Goal: Information Seeking & Learning: Learn about a topic

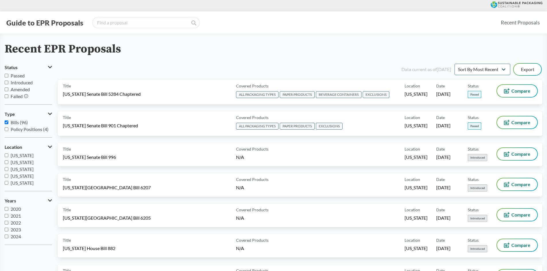
click at [16, 76] on span "Passed" at bounding box center [18, 75] width 14 height 5
click at [8, 76] on input "Passed" at bounding box center [7, 76] width 4 height 4
checkbox input "true"
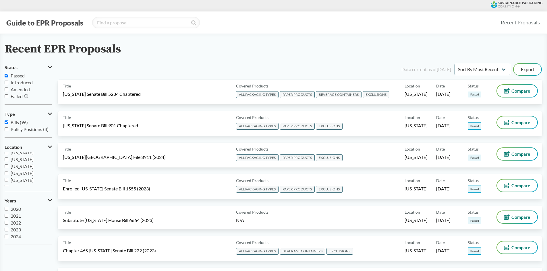
scroll to position [124, 0]
click at [26, 177] on span "[US_STATE]" at bounding box center [22, 175] width 23 height 5
click at [8, 177] on input "[US_STATE]" at bounding box center [7, 176] width 4 height 4
checkbox input "true"
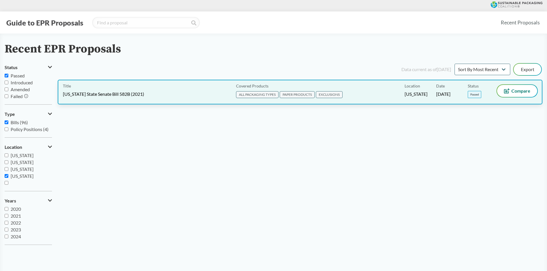
click at [101, 95] on span "[US_STATE] State Senate Bill 582B (2021)" at bounding box center [103, 94] width 81 height 6
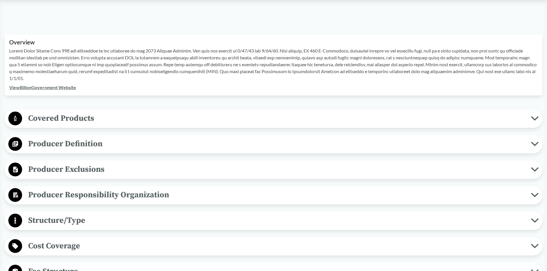
scroll to position [172, 0]
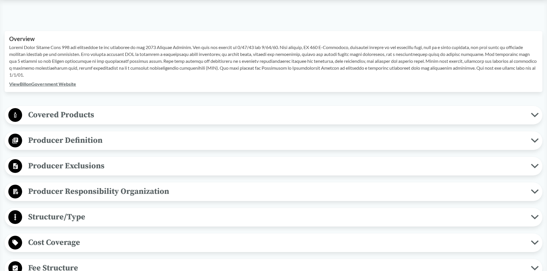
click at [129, 192] on span "Producer Responsibility Organization" at bounding box center [276, 191] width 509 height 13
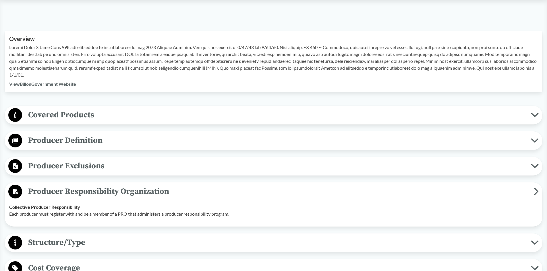
click at [146, 191] on span "Producer Responsibility Organization" at bounding box center [278, 191] width 512 height 13
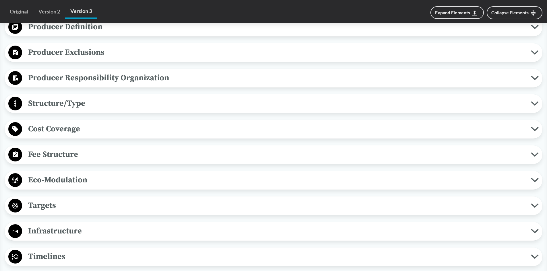
scroll to position [287, 0]
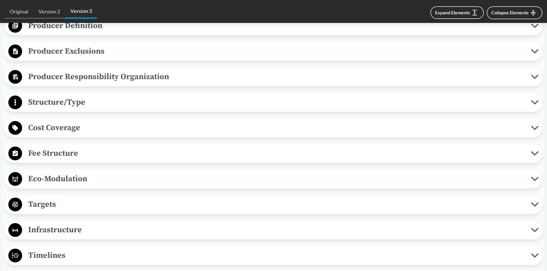
click at [54, 103] on span "Structure/Type" at bounding box center [276, 102] width 509 height 13
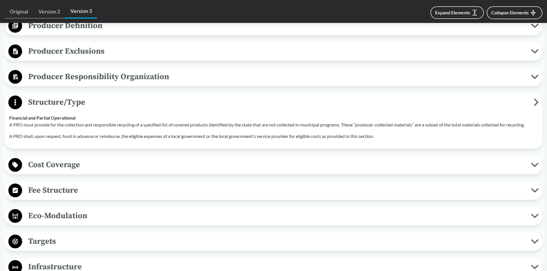
click at [57, 103] on span "Structure/Type" at bounding box center [278, 102] width 512 height 13
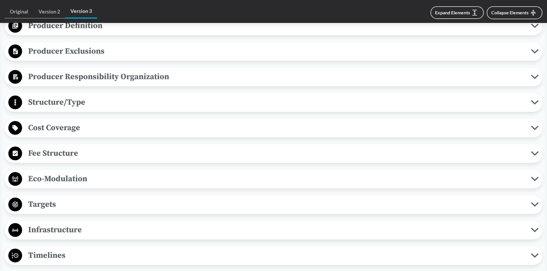
click at [52, 128] on span "Cost Coverage" at bounding box center [276, 127] width 509 height 13
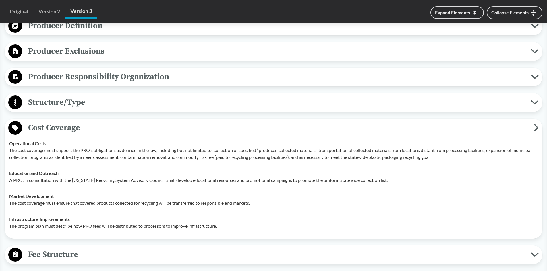
click at [64, 130] on span "Cost Coverage" at bounding box center [278, 127] width 512 height 13
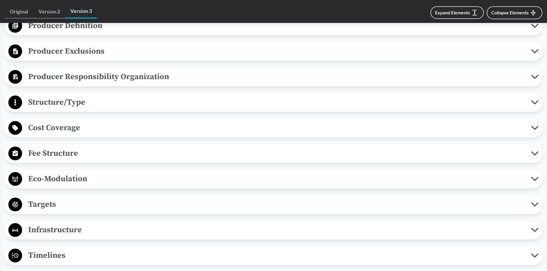
click at [52, 154] on span "Fee Structure" at bounding box center [276, 153] width 509 height 13
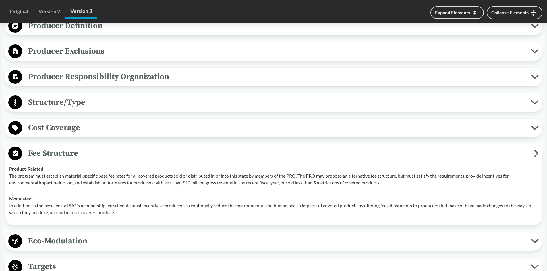
click at [53, 153] on span "Fee Structure" at bounding box center [278, 153] width 512 height 13
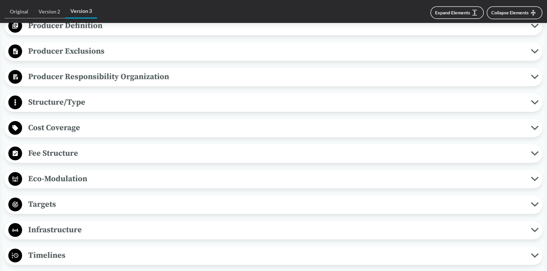
click at [54, 178] on span "Eco-Modulation" at bounding box center [276, 179] width 509 height 13
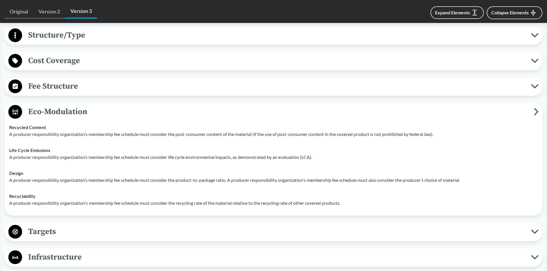
scroll to position [402, 0]
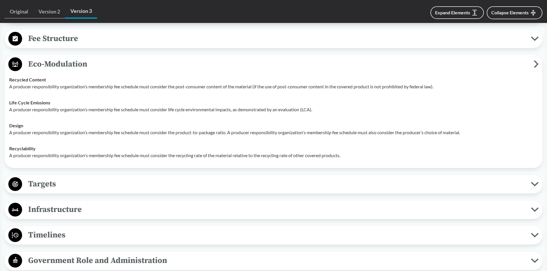
click at [60, 65] on span "Eco-Modulation" at bounding box center [278, 64] width 512 height 13
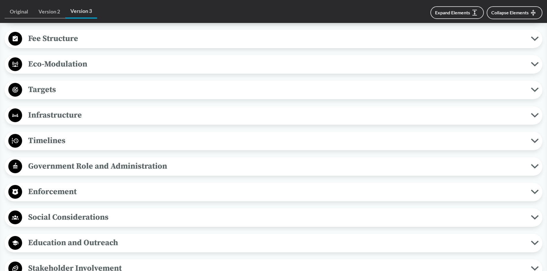
click at [49, 89] on span "Targets" at bounding box center [276, 89] width 509 height 13
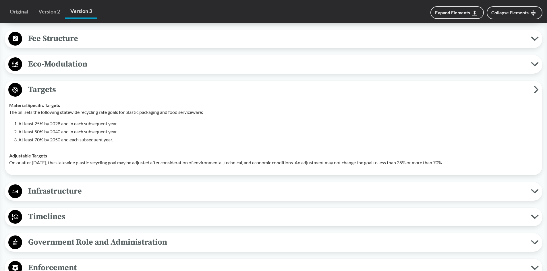
click at [47, 89] on span "Targets" at bounding box center [278, 89] width 512 height 13
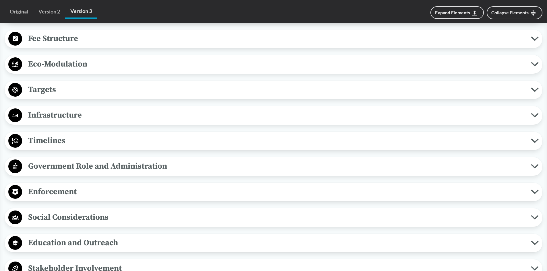
click at [50, 113] on span "Infrastructure" at bounding box center [276, 115] width 509 height 13
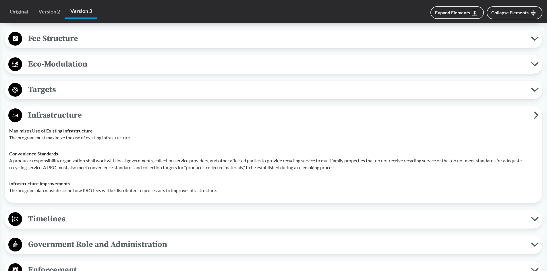
click at [42, 114] on span "Infrastructure" at bounding box center [278, 115] width 512 height 13
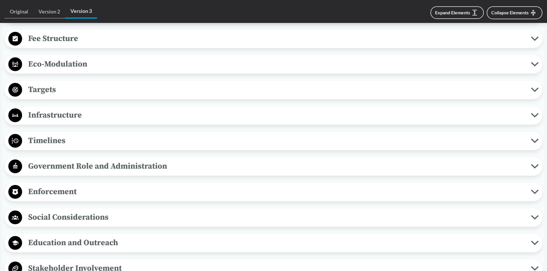
click at [42, 138] on span "Timelines" at bounding box center [276, 140] width 509 height 13
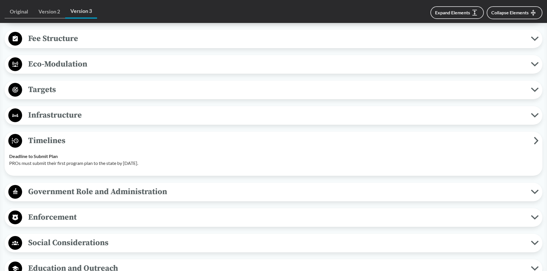
click at [42, 138] on span "Timelines" at bounding box center [278, 140] width 512 height 13
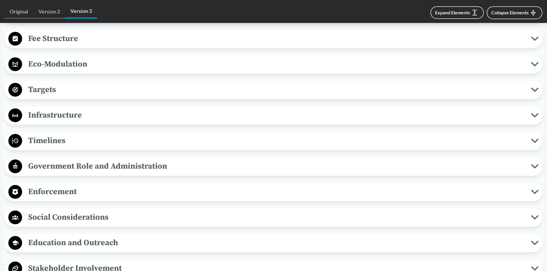
click at [57, 165] on span "Government Role and Administration" at bounding box center [276, 166] width 509 height 13
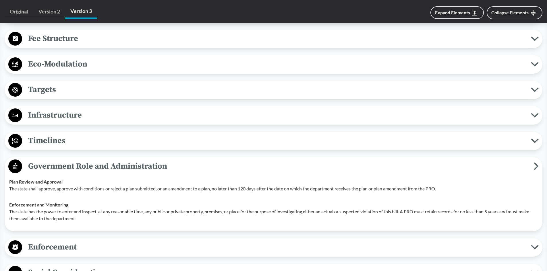
click at [57, 165] on span "Government Role and Administration" at bounding box center [278, 166] width 512 height 13
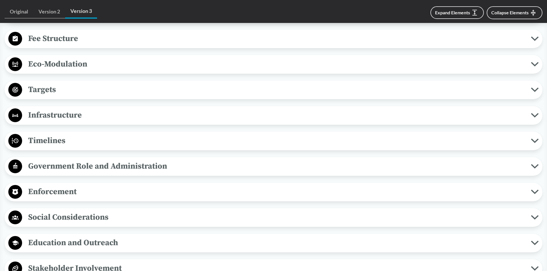
click at [54, 190] on span "Enforcement" at bounding box center [276, 191] width 509 height 13
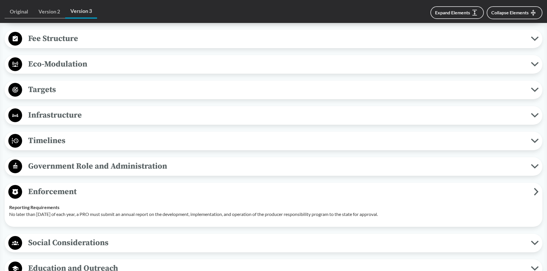
click at [53, 186] on span "Enforcement" at bounding box center [278, 191] width 512 height 13
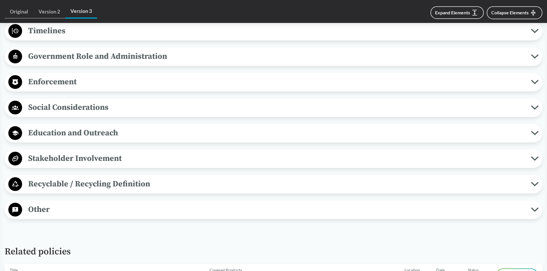
scroll to position [517, 0]
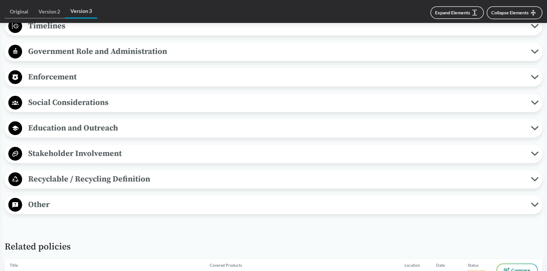
click at [61, 178] on span "Recyclable / Recycling Definition" at bounding box center [276, 179] width 509 height 13
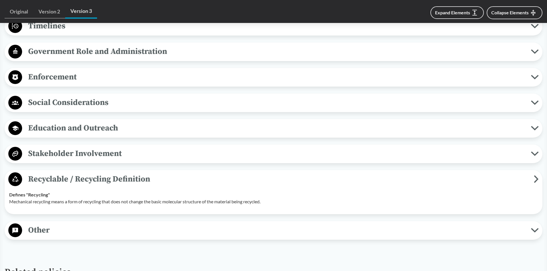
click at [61, 178] on span "Recyclable / Recycling Definition" at bounding box center [278, 179] width 512 height 13
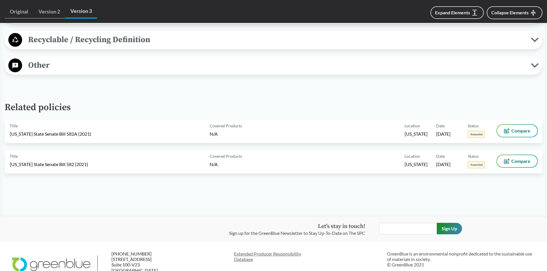
scroll to position [660, 0]
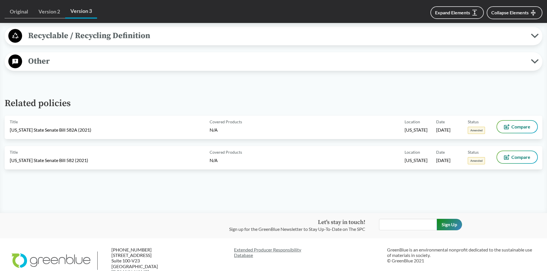
click at [34, 61] on span "Other" at bounding box center [276, 61] width 509 height 13
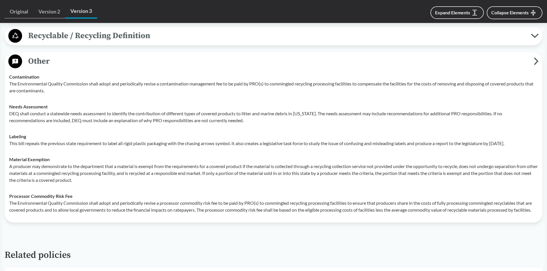
click at [42, 61] on span "Other" at bounding box center [278, 61] width 512 height 13
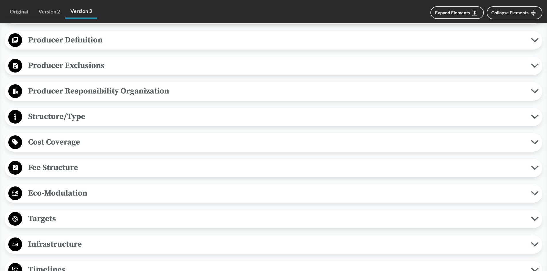
scroll to position [201, 0]
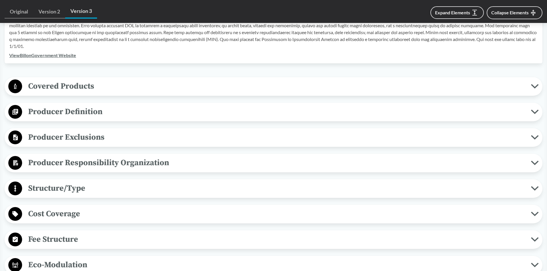
click at [65, 84] on span "Covered Products" at bounding box center [276, 86] width 509 height 13
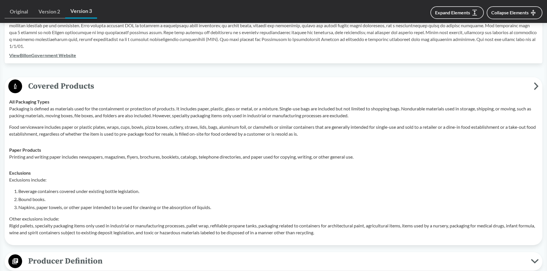
click at [67, 87] on span "Covered Products" at bounding box center [278, 86] width 512 height 13
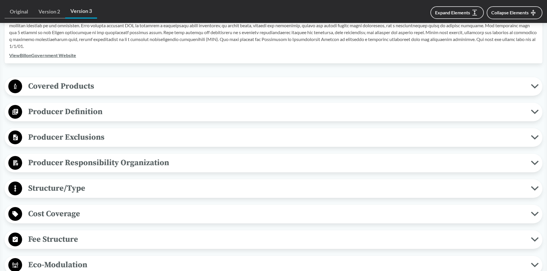
click at [67, 136] on span "Producer Exclusions" at bounding box center [276, 137] width 509 height 13
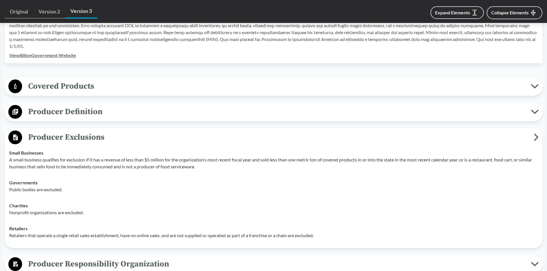
click at [67, 136] on span "Producer Exclusions" at bounding box center [278, 137] width 512 height 13
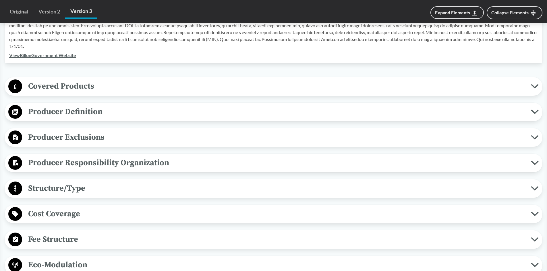
click at [57, 189] on span "Structure/Type" at bounding box center [276, 188] width 509 height 13
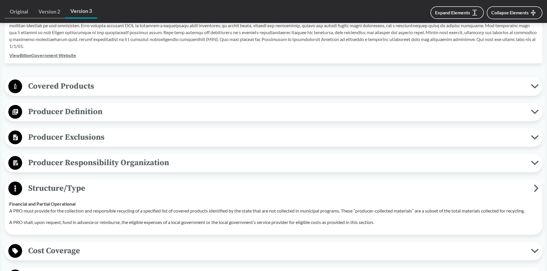
click at [57, 188] on span "Structure/Type" at bounding box center [278, 188] width 512 height 13
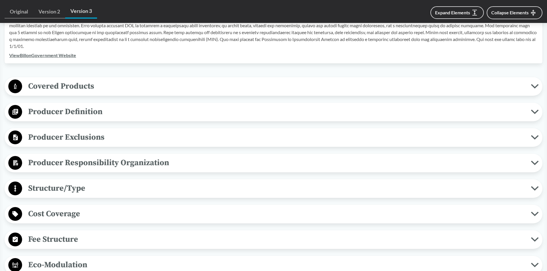
click at [52, 213] on span "Cost Coverage" at bounding box center [276, 214] width 509 height 13
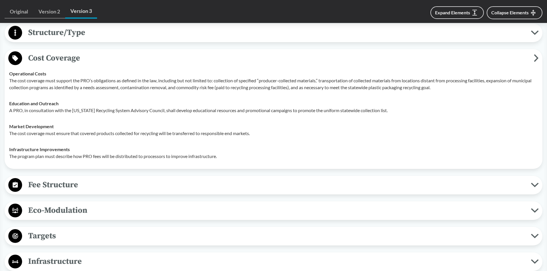
scroll to position [373, 0]
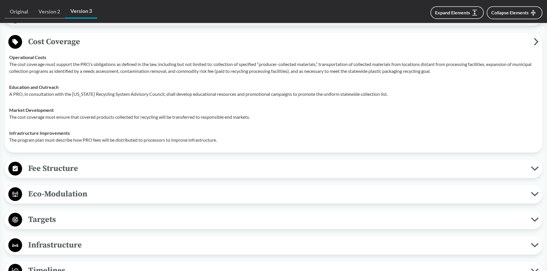
click at [50, 38] on span "Cost Coverage" at bounding box center [278, 41] width 512 height 13
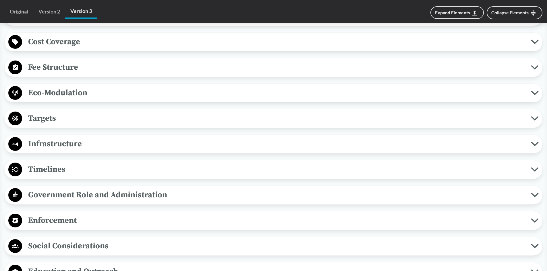
click at [48, 67] on span "Fee Structure" at bounding box center [276, 67] width 509 height 13
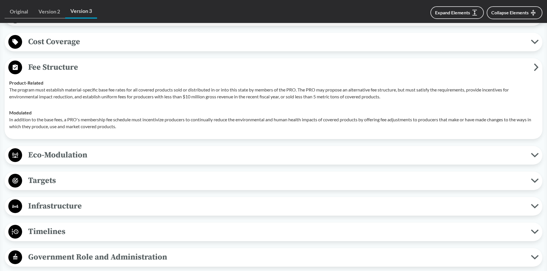
click at [70, 67] on span "Fee Structure" at bounding box center [278, 67] width 512 height 13
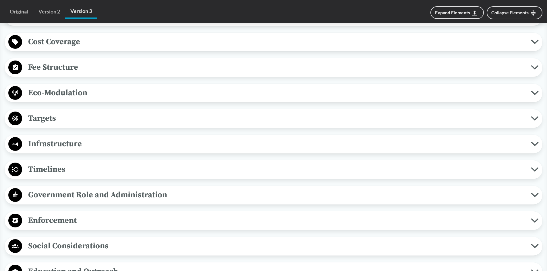
click at [66, 89] on span "Eco-Modulation" at bounding box center [276, 92] width 509 height 13
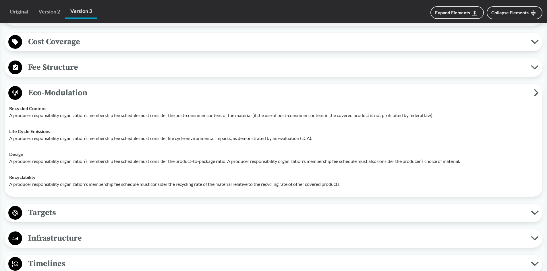
click at [63, 89] on span "Eco-Modulation" at bounding box center [278, 92] width 512 height 13
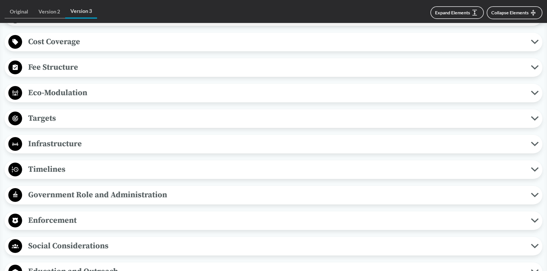
click at [42, 116] on span "Targets" at bounding box center [276, 118] width 509 height 13
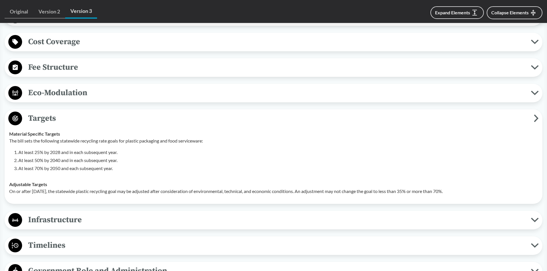
click at [46, 118] on span "Targets" at bounding box center [278, 118] width 512 height 13
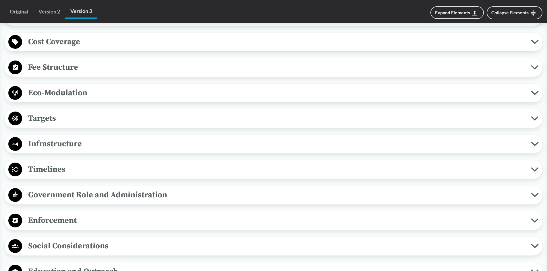
click at [64, 144] on span "Infrastructure" at bounding box center [276, 144] width 509 height 13
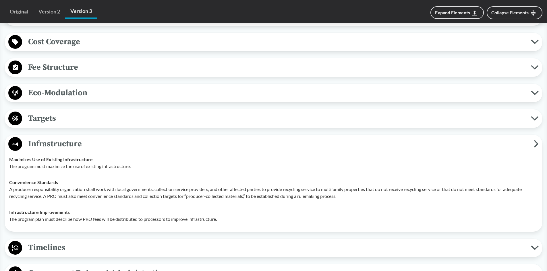
click at [65, 144] on span "Infrastructure" at bounding box center [278, 144] width 512 height 13
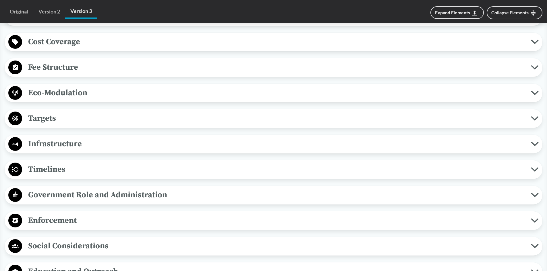
click at [59, 171] on span "Timelines" at bounding box center [276, 169] width 509 height 13
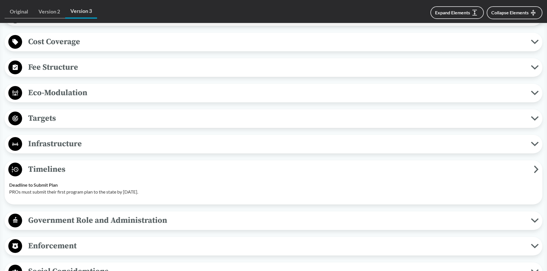
click at [59, 171] on span "Timelines" at bounding box center [278, 169] width 512 height 13
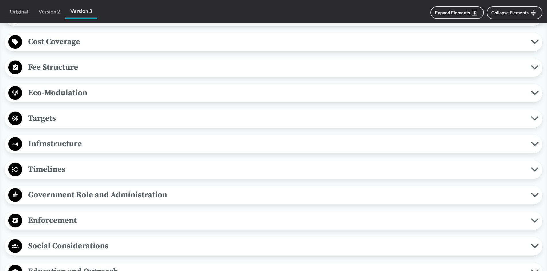
click at [59, 171] on span "Timelines" at bounding box center [276, 169] width 509 height 13
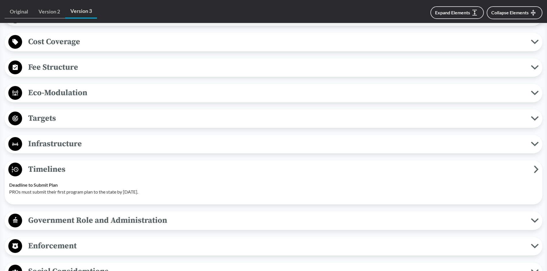
click at [59, 171] on span "Timelines" at bounding box center [278, 169] width 512 height 13
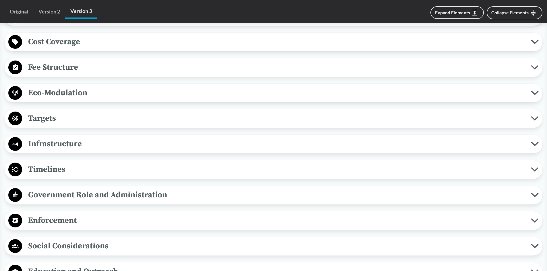
click at [59, 192] on span "Government Role and Administration" at bounding box center [276, 195] width 509 height 13
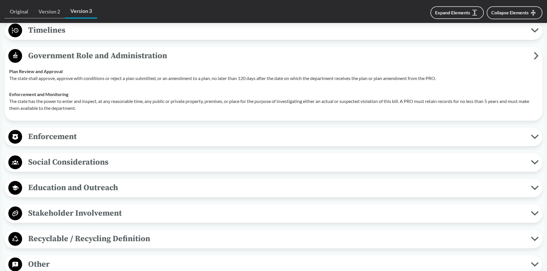
scroll to position [517, 0]
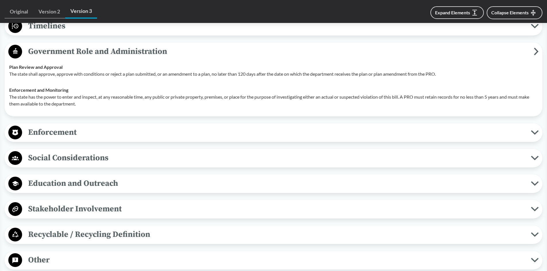
click at [77, 53] on span "Government Role and Administration" at bounding box center [278, 51] width 512 height 13
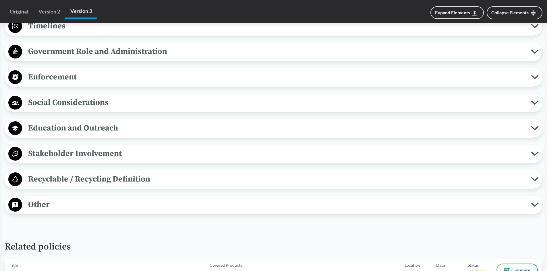
click at [58, 76] on span "Enforcement" at bounding box center [276, 77] width 509 height 13
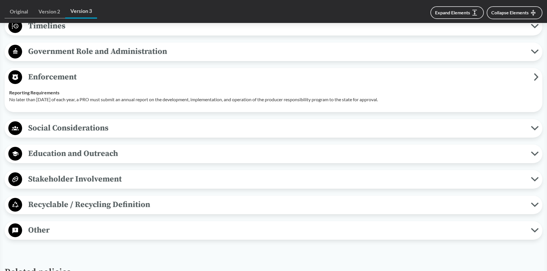
click at [63, 77] on span "Enforcement" at bounding box center [278, 77] width 512 height 13
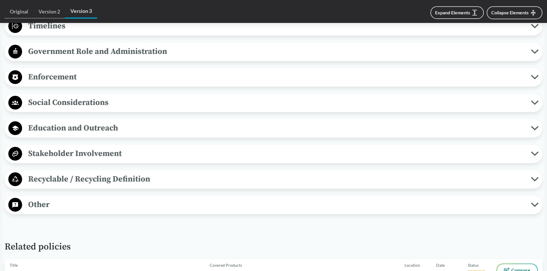
click at [66, 103] on span "Social Considerations" at bounding box center [276, 102] width 509 height 13
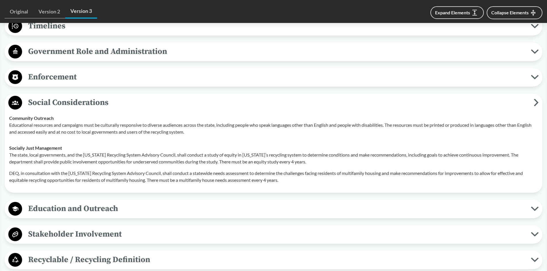
click at [75, 100] on span "Social Considerations" at bounding box center [278, 102] width 512 height 13
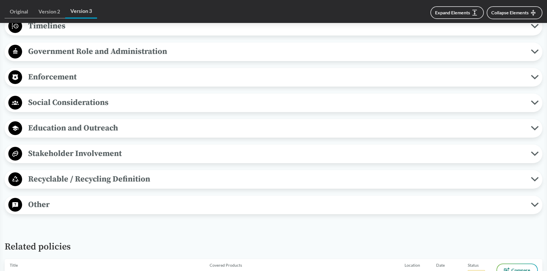
click at [75, 127] on span "Education and Outreach" at bounding box center [276, 128] width 509 height 13
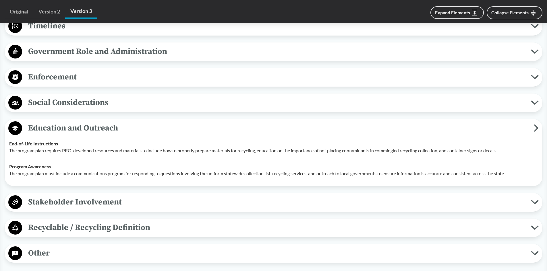
click at [80, 129] on span "Education and Outreach" at bounding box center [278, 128] width 512 height 13
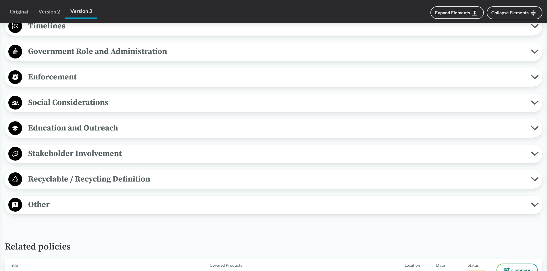
click at [70, 149] on span "Stakeholder Involvement" at bounding box center [276, 153] width 509 height 13
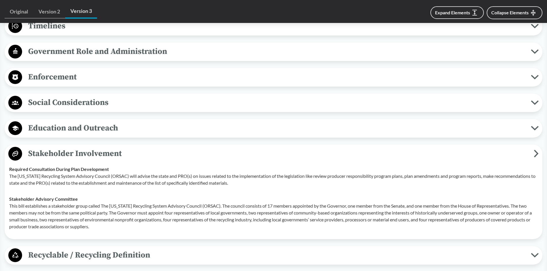
scroll to position [603, 0]
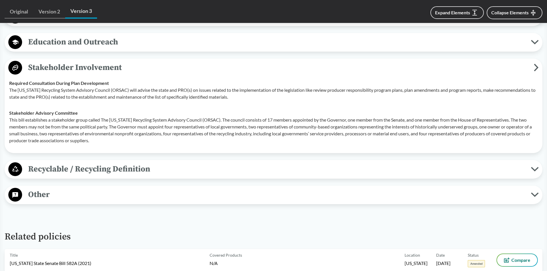
click at [98, 67] on span "Stakeholder Involvement" at bounding box center [278, 67] width 512 height 13
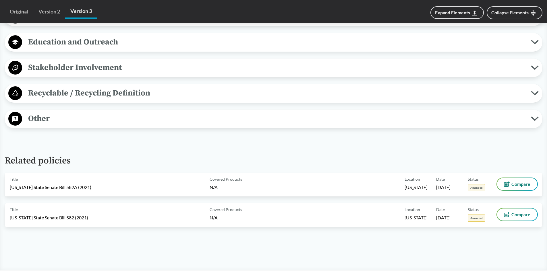
click at [79, 92] on span "Recyclable / Recycling Definition" at bounding box center [276, 93] width 509 height 13
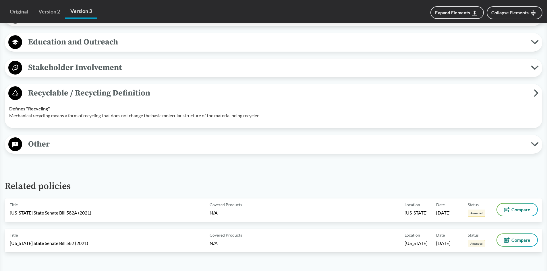
click at [81, 94] on span "Recyclable / Recycling Definition" at bounding box center [278, 93] width 512 height 13
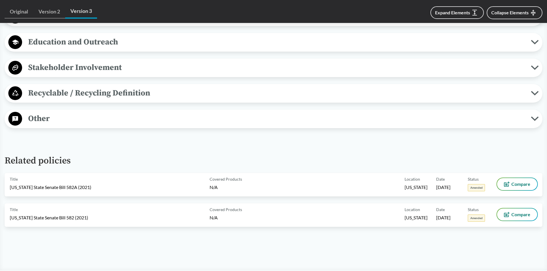
click at [45, 119] on span "Other" at bounding box center [276, 118] width 509 height 13
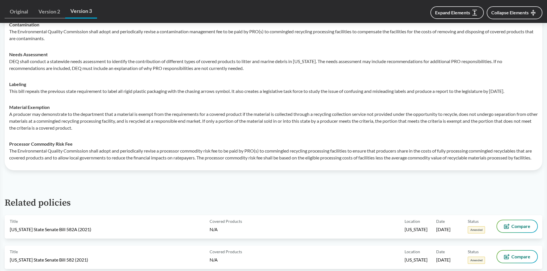
scroll to position [660, 0]
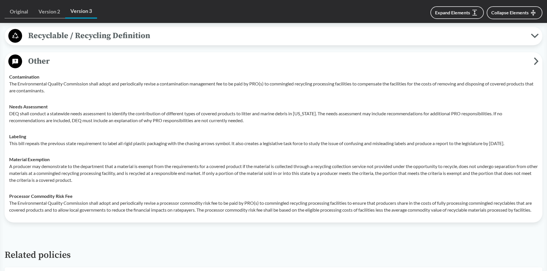
click at [30, 61] on span "Other" at bounding box center [278, 61] width 512 height 13
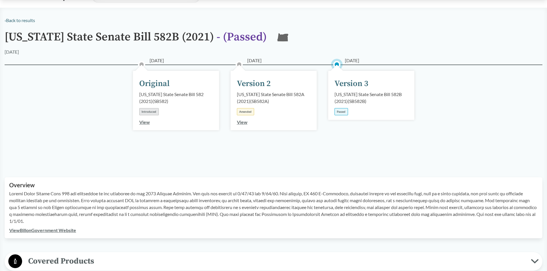
scroll to position [0, 0]
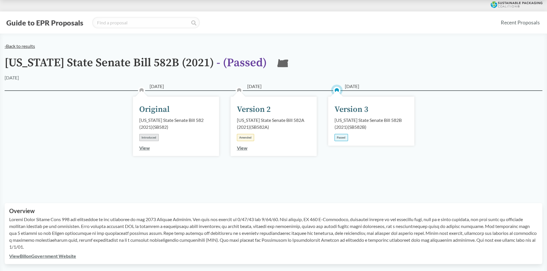
click at [13, 45] on link "‹ Back to results" at bounding box center [20, 45] width 30 height 5
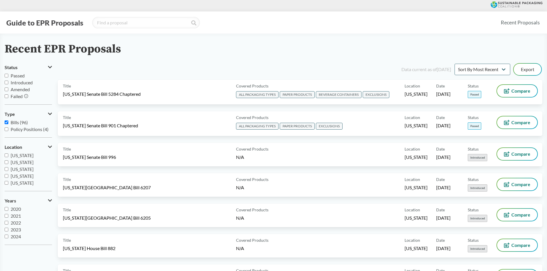
click at [18, 78] on span "Passed" at bounding box center [18, 75] width 14 height 5
click at [8, 78] on input "Passed" at bounding box center [7, 76] width 4 height 4
checkbox input "true"
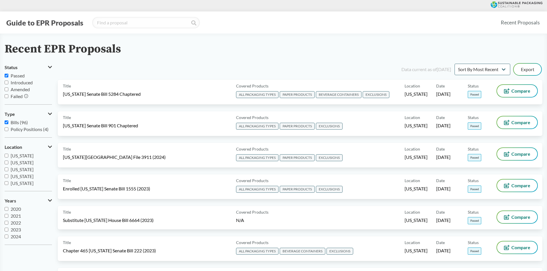
scroll to position [86, 0]
click at [25, 174] on span "[US_STATE]" at bounding box center [22, 172] width 23 height 5
click at [8, 174] on input "[US_STATE]" at bounding box center [7, 173] width 4 height 4
checkbox input "true"
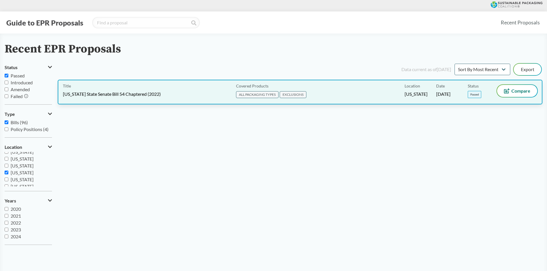
click at [120, 94] on span "[US_STATE] State Senate Bill 54 Chaptered (2022)" at bounding box center [112, 94] width 98 height 6
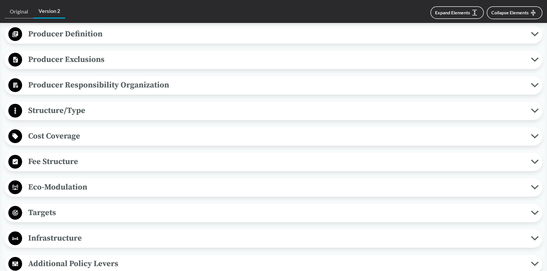
scroll to position [287, 0]
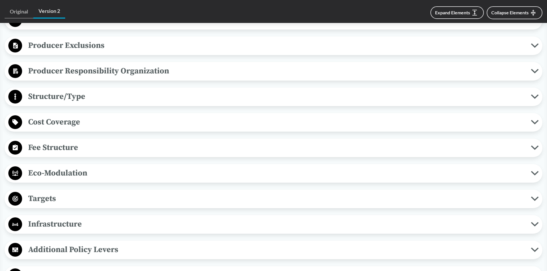
click at [54, 146] on span "Fee Structure" at bounding box center [276, 147] width 509 height 13
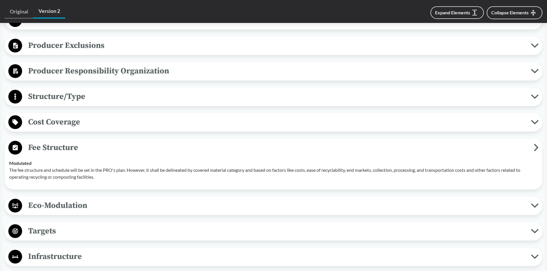
click at [70, 146] on span "Fee Structure" at bounding box center [278, 147] width 512 height 13
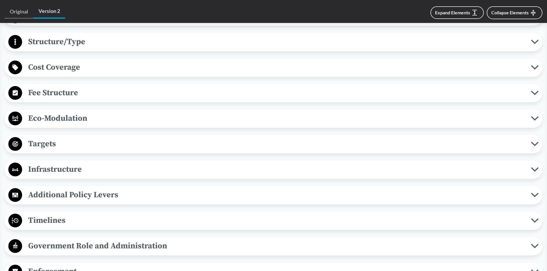
scroll to position [373, 0]
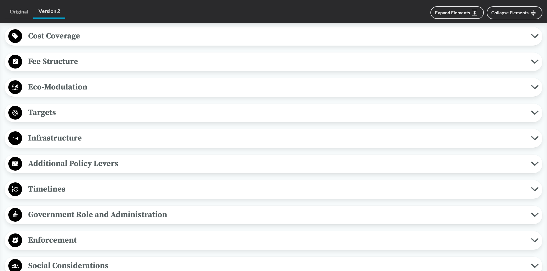
click at [46, 110] on span "Targets" at bounding box center [276, 112] width 509 height 13
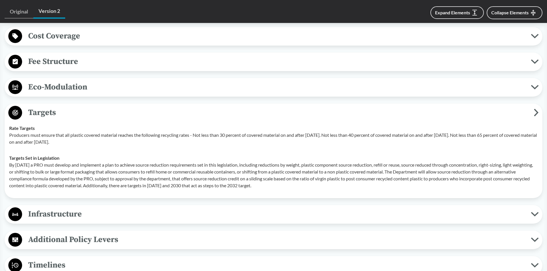
click at [42, 111] on span "Targets" at bounding box center [278, 112] width 512 height 13
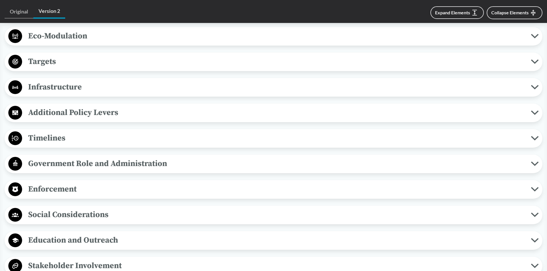
scroll to position [431, 0]
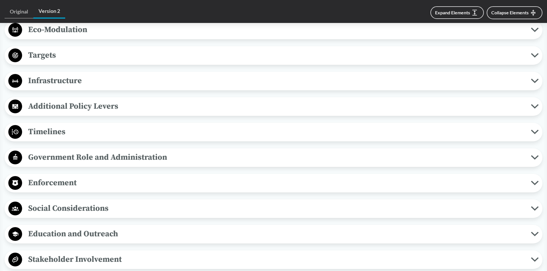
click at [53, 132] on span "Timelines" at bounding box center [276, 131] width 509 height 13
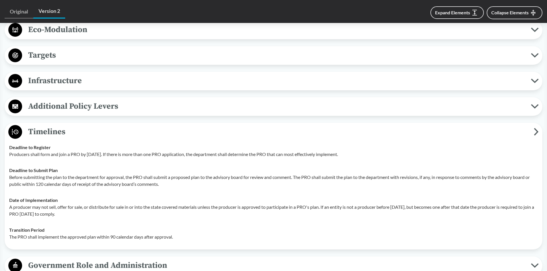
click at [38, 131] on span "Timelines" at bounding box center [278, 131] width 512 height 13
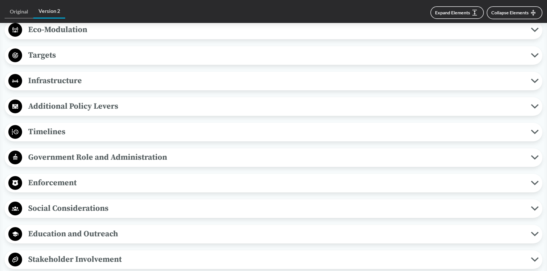
click at [53, 106] on span "Additional Policy Levers" at bounding box center [276, 106] width 509 height 13
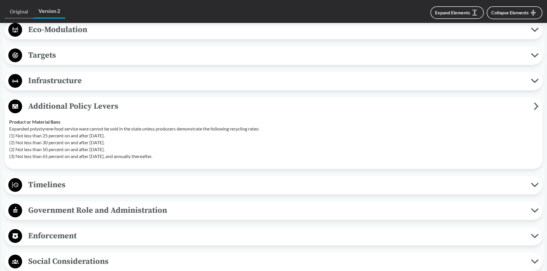
click at [54, 108] on span "Additional Policy Levers" at bounding box center [278, 106] width 512 height 13
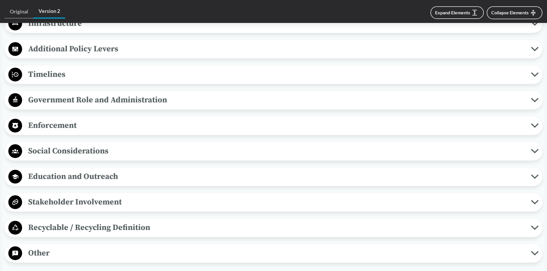
scroll to position [517, 0]
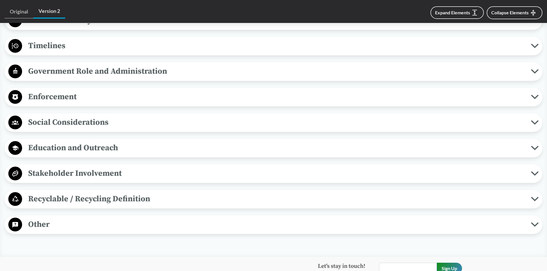
click at [36, 225] on span "Other" at bounding box center [276, 224] width 509 height 13
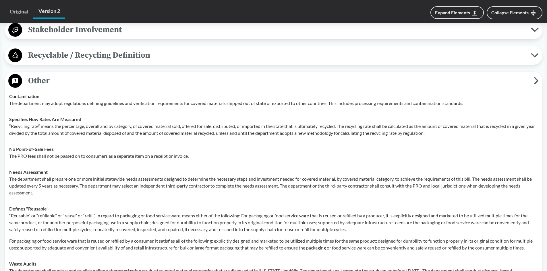
scroll to position [660, 0]
click at [36, 82] on span "Other" at bounding box center [278, 81] width 512 height 13
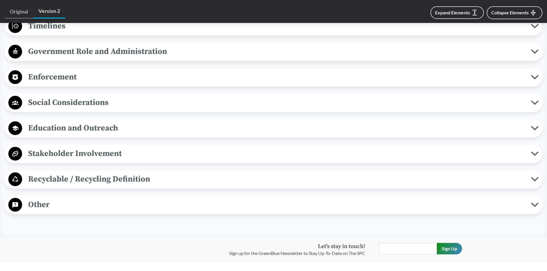
scroll to position [517, 0]
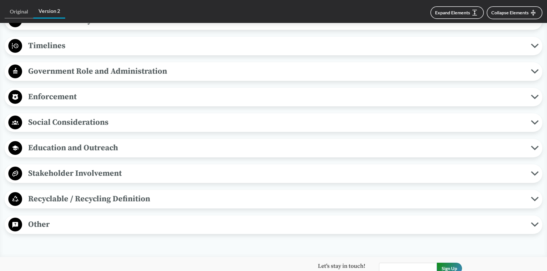
click at [114, 173] on span "Stakeholder Involvement" at bounding box center [276, 173] width 509 height 13
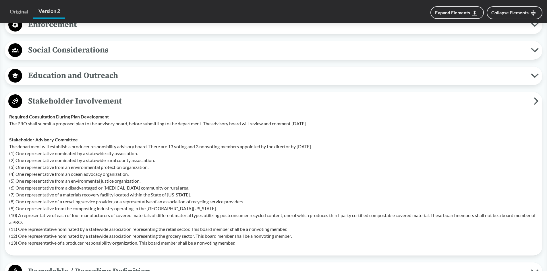
scroll to position [603, 0]
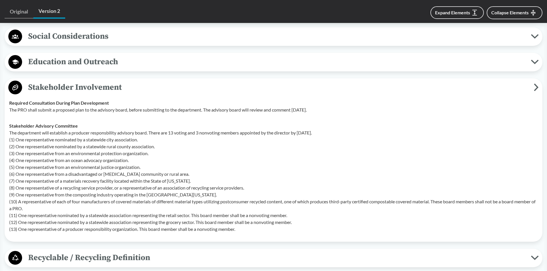
click at [89, 87] on span "Stakeholder Involvement" at bounding box center [278, 87] width 512 height 13
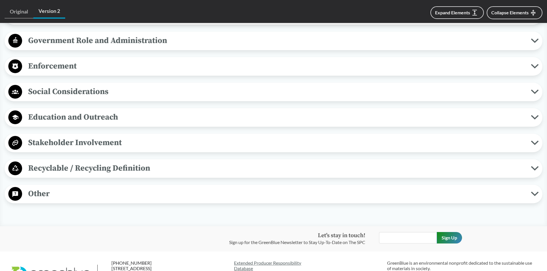
scroll to position [546, 0]
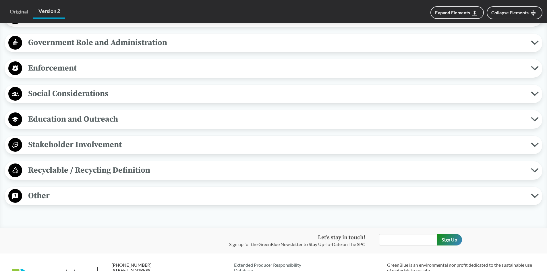
click at [99, 146] on span "Stakeholder Involvement" at bounding box center [276, 144] width 509 height 13
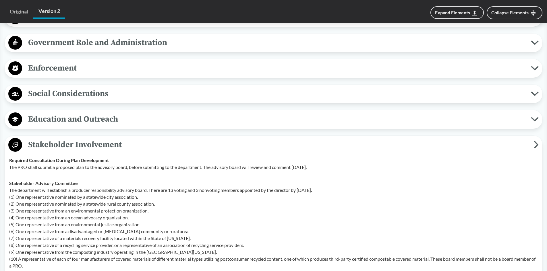
click at [98, 141] on span "Stakeholder Involvement" at bounding box center [278, 144] width 512 height 13
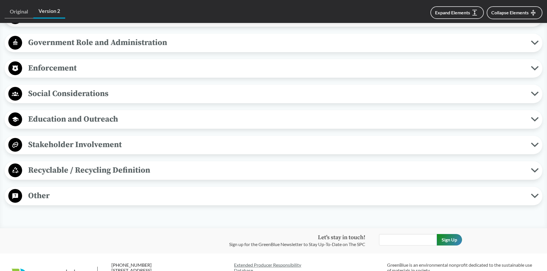
click at [49, 68] on span "Enforcement" at bounding box center [276, 68] width 509 height 13
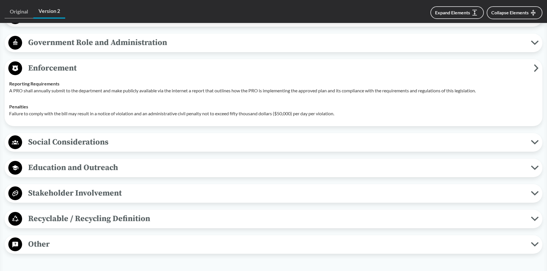
click at [67, 70] on span "Enforcement" at bounding box center [278, 68] width 512 height 13
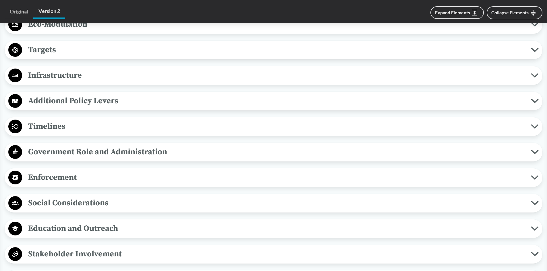
scroll to position [431, 0]
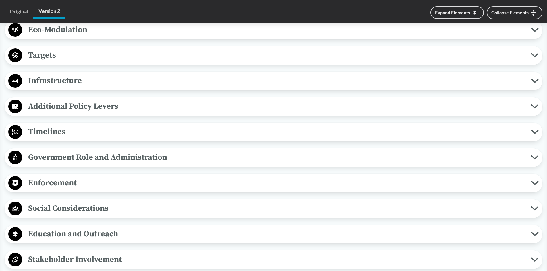
click at [88, 153] on span "Government Role and Administration" at bounding box center [276, 157] width 509 height 13
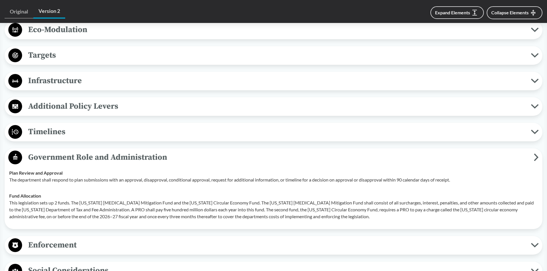
click at [87, 152] on span "Government Role and Administration" at bounding box center [278, 157] width 512 height 13
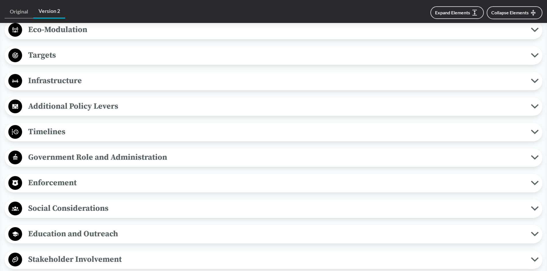
click at [60, 132] on span "Timelines" at bounding box center [276, 131] width 509 height 13
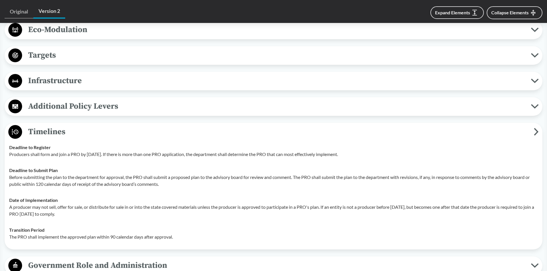
click at [49, 134] on span "Timelines" at bounding box center [278, 131] width 512 height 13
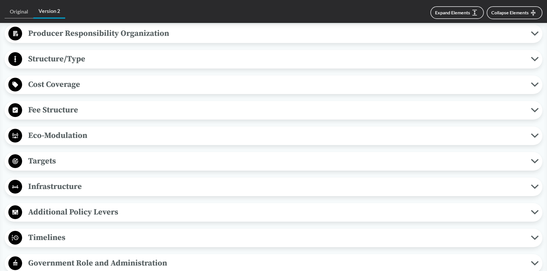
scroll to position [345, 0]
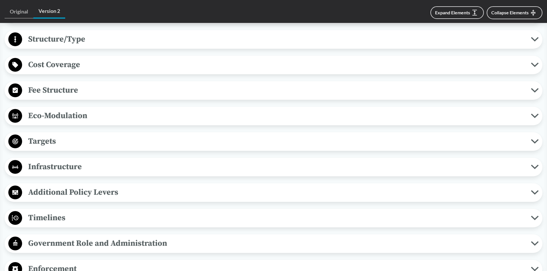
click at [38, 141] on span "Targets" at bounding box center [276, 141] width 509 height 13
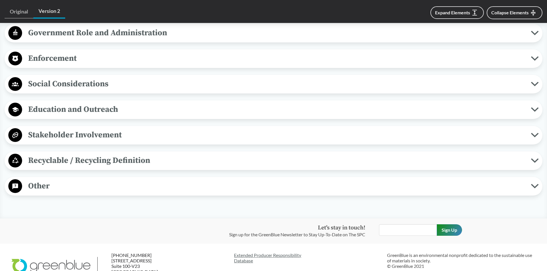
scroll to position [632, 0]
click at [51, 59] on span "Enforcement" at bounding box center [276, 58] width 509 height 13
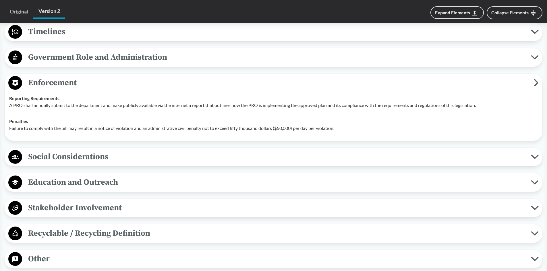
scroll to position [574, 0]
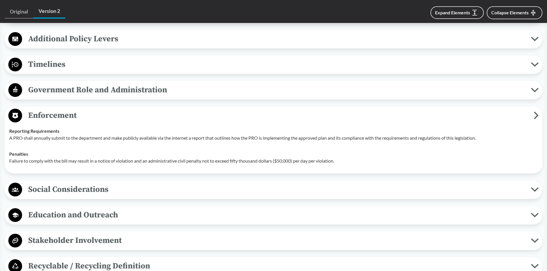
click at [49, 64] on span "Timelines" at bounding box center [276, 64] width 509 height 13
